Goal: Task Accomplishment & Management: Manage account settings

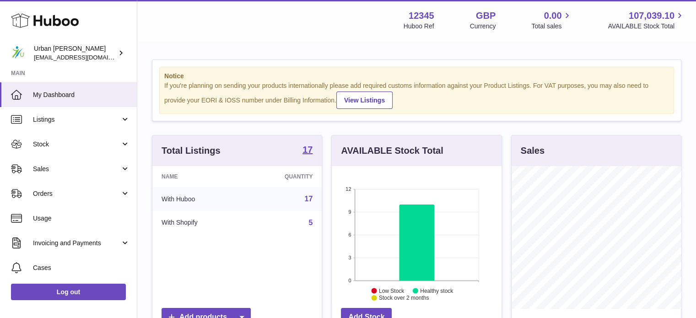
scroll to position [143, 170]
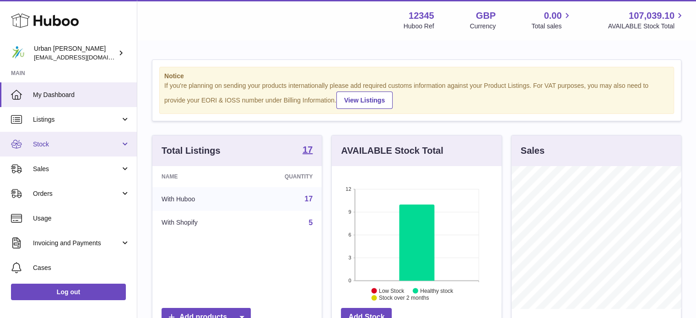
click at [60, 142] on span "Stock" at bounding box center [76, 144] width 87 height 9
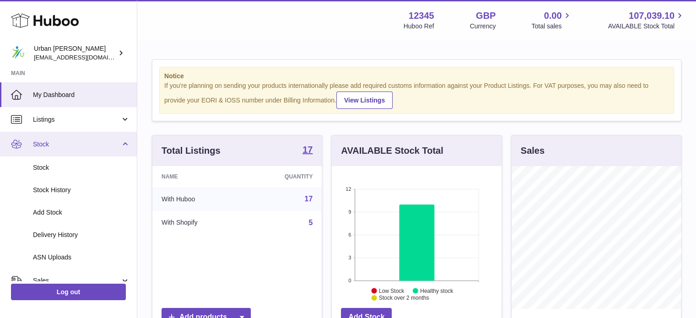
click at [76, 146] on span "Stock" at bounding box center [76, 144] width 87 height 9
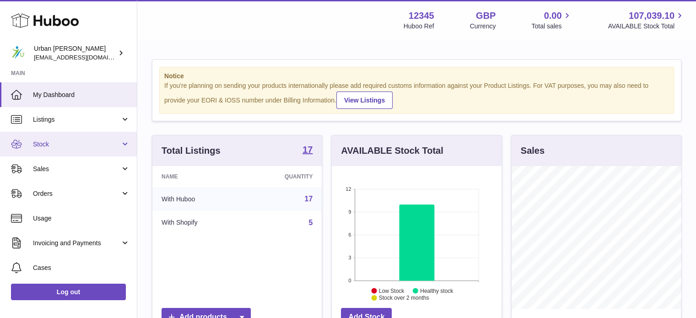
click at [74, 148] on span "Stock" at bounding box center [76, 144] width 87 height 9
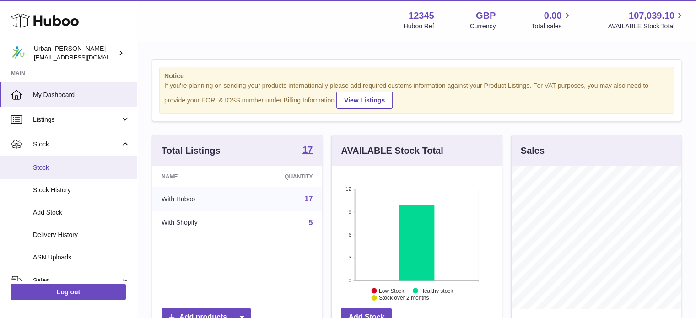
click at [40, 165] on span "Stock" at bounding box center [81, 167] width 97 height 9
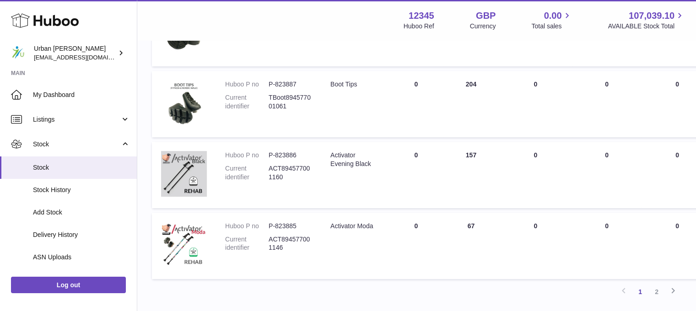
scroll to position [687, 0]
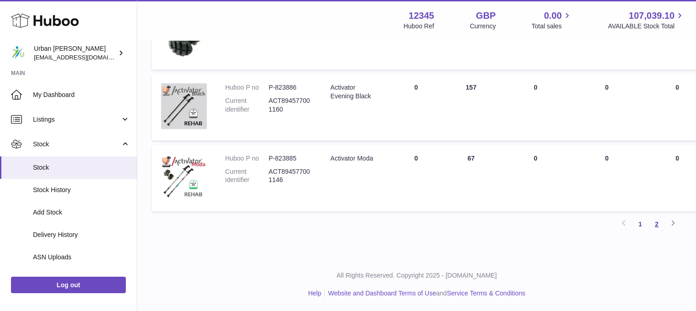
click at [655, 226] on link "2" at bounding box center [657, 224] width 16 height 16
